Goal: Communication & Community: Ask a question

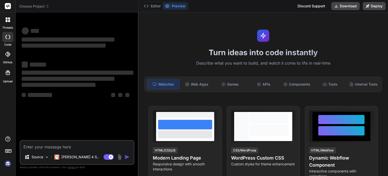
click at [7, 164] on img at bounding box center [8, 163] width 9 height 9
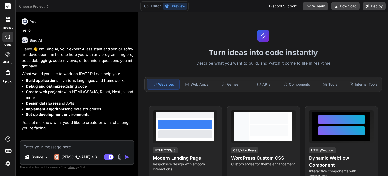
type textarea "x"
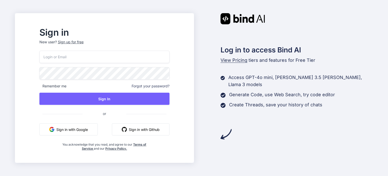
click at [87, 130] on button "Sign in with Google" at bounding box center [68, 129] width 58 height 12
